Goal: Transaction & Acquisition: Purchase product/service

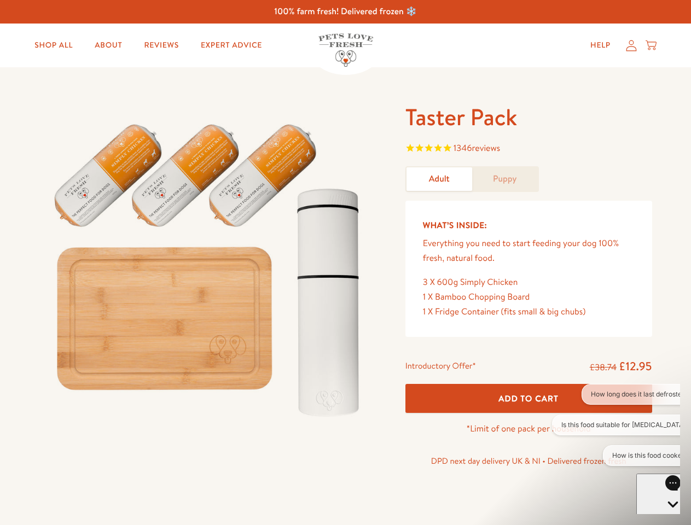
click at [345, 262] on img at bounding box center [209, 265] width 340 height 326
click at [528, 149] on span "1346 reviews" at bounding box center [528, 149] width 247 height 16
click at [528, 398] on span "Add To Cart" at bounding box center [528, 398] width 60 height 11
click at [616, 394] on button "How long does it last defrosted?" at bounding box center [639, 394] width 116 height 21
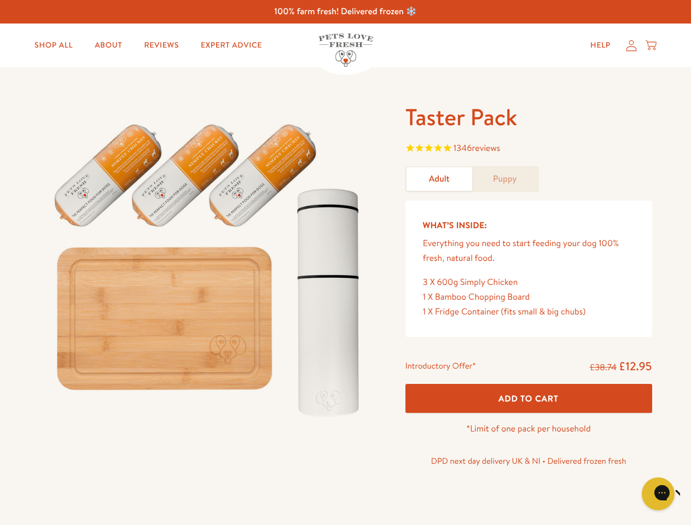
click at [690, 494] on icon "Close gorgias live chat" at bounding box center [696, 492] width 10 height 10
